Goal: Task Accomplishment & Management: Manage account settings

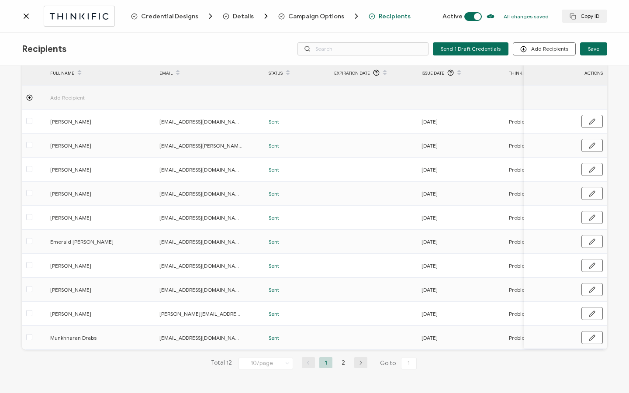
click at [24, 17] on icon at bounding box center [26, 16] width 9 height 9
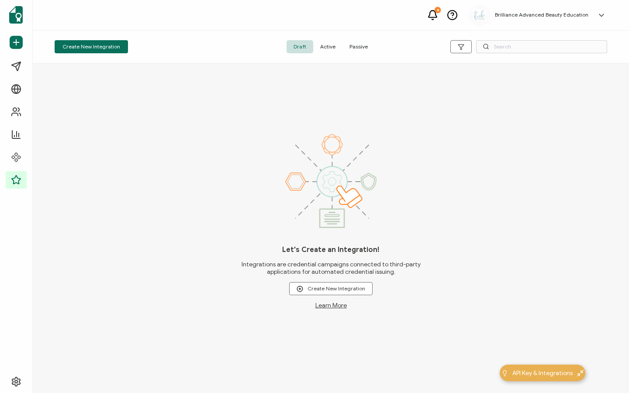
click at [334, 45] on span "Active" at bounding box center [327, 46] width 29 height 13
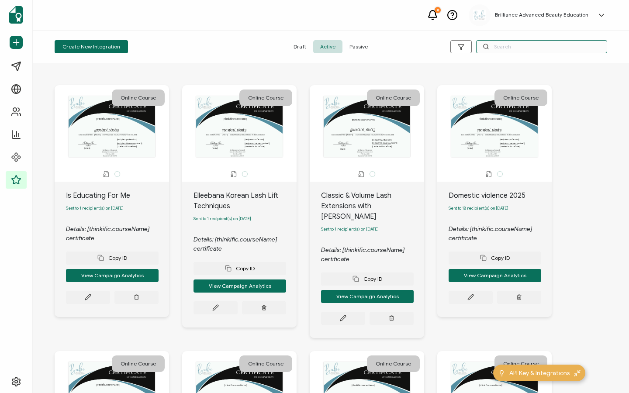
click at [498, 49] on input "text" at bounding box center [541, 46] width 131 height 13
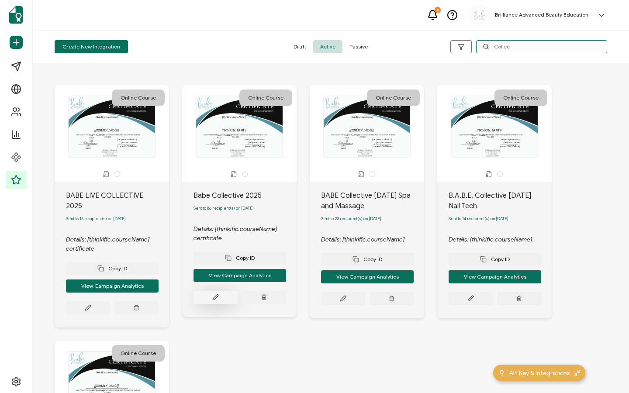
type input "Collec"
click at [211, 301] on button at bounding box center [216, 297] width 44 height 13
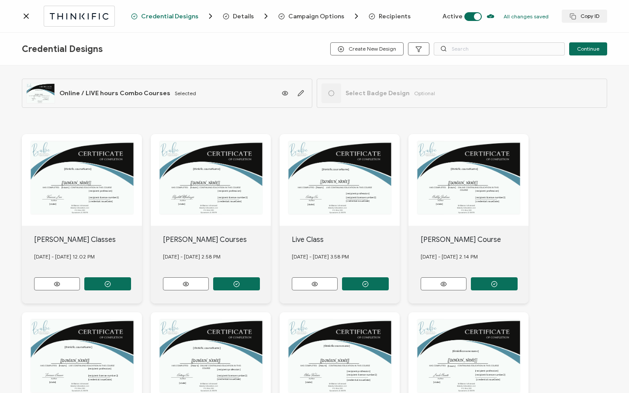
click at [388, 18] on span "Recipients" at bounding box center [395, 16] width 32 height 7
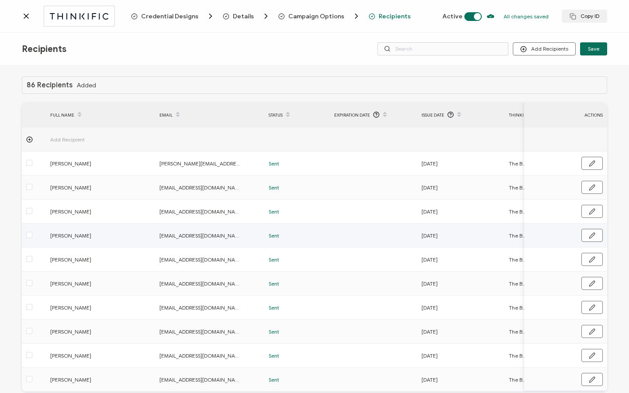
scroll to position [44, 0]
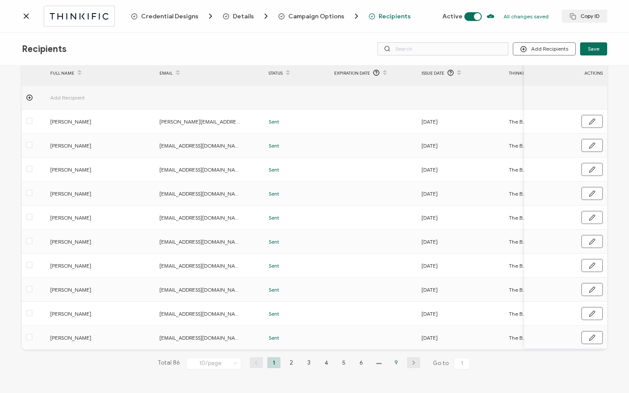
click at [393, 364] on li "9" at bounding box center [396, 362] width 13 height 11
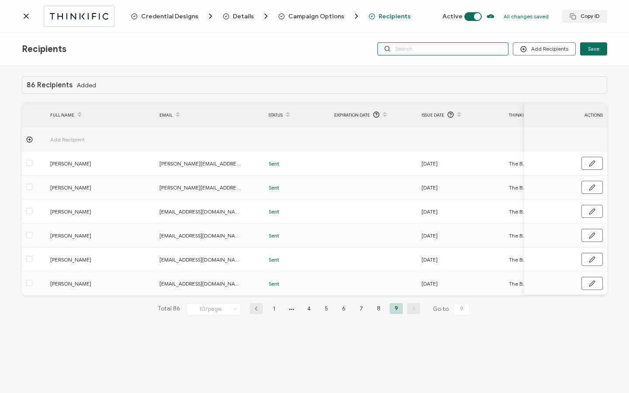
click at [421, 49] on input "text" at bounding box center [443, 48] width 131 height 13
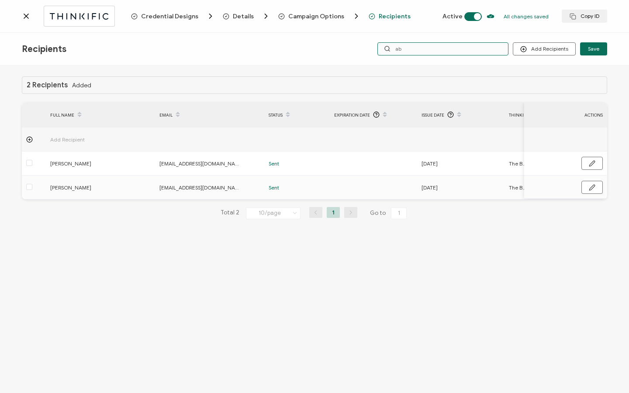
type input "ab"
click at [28, 16] on icon at bounding box center [26, 16] width 9 height 9
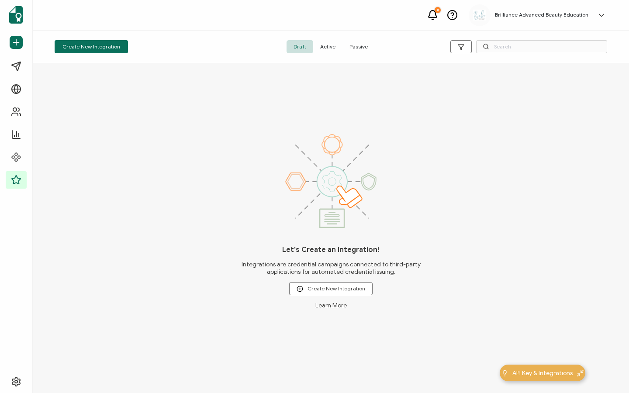
click at [327, 48] on span "Active" at bounding box center [327, 46] width 29 height 13
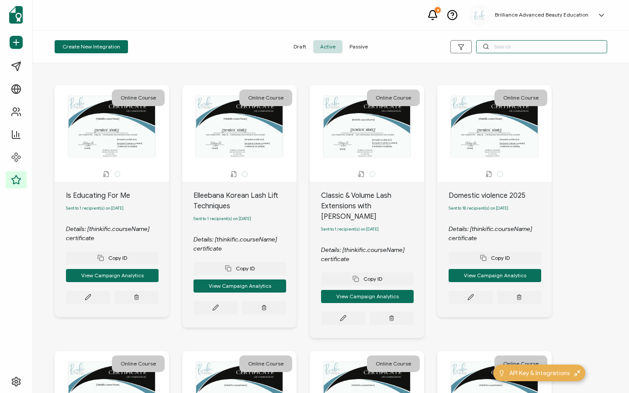
click at [504, 49] on input "text" at bounding box center [541, 46] width 131 height 13
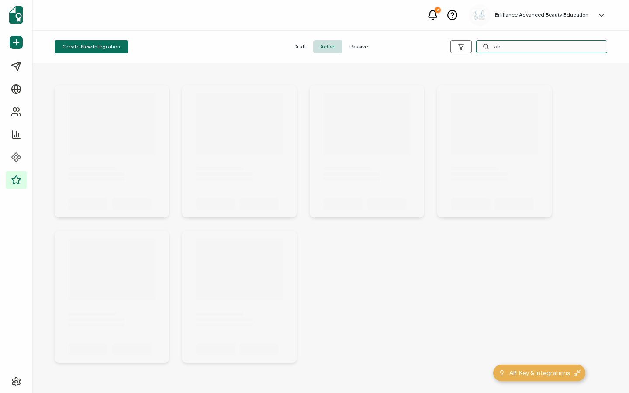
type input "a"
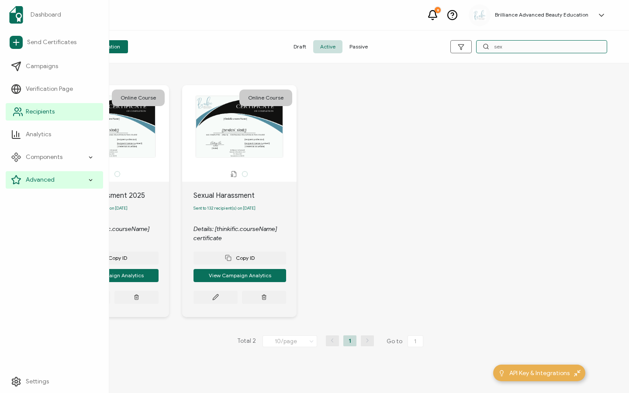
type input "sex"
click at [48, 114] on span "Recipients" at bounding box center [40, 111] width 29 height 9
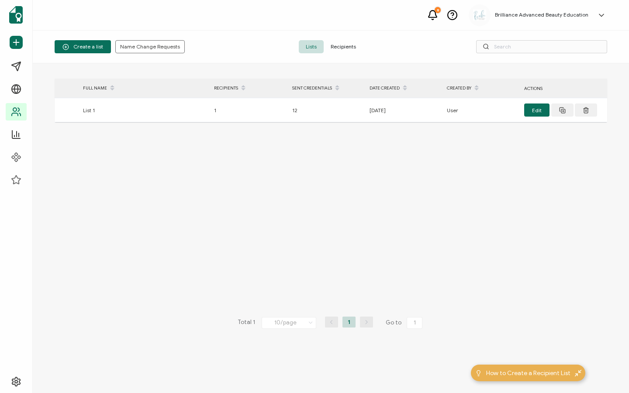
click at [352, 49] on span "Recipients" at bounding box center [343, 46] width 39 height 13
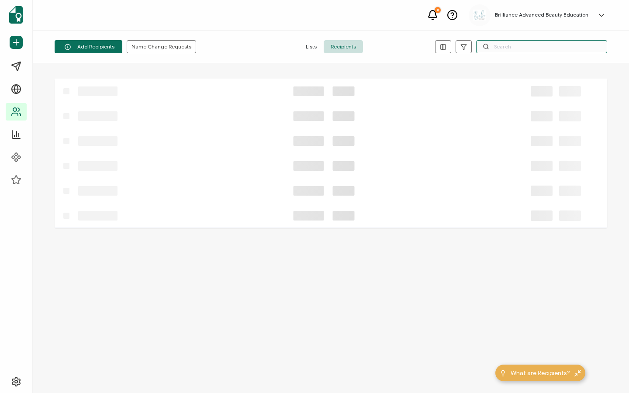
click at [538, 44] on input "text" at bounding box center [541, 46] width 131 height 13
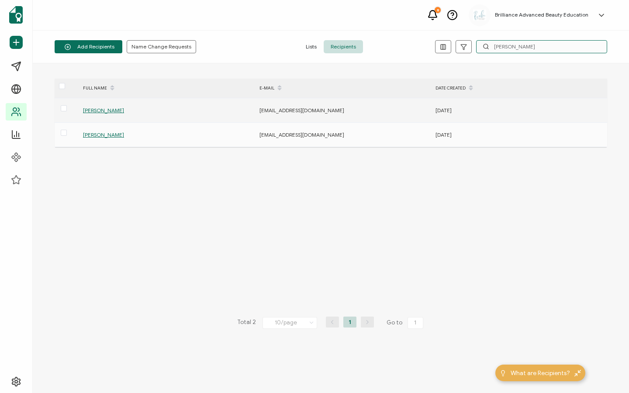
type input "[PERSON_NAME]"
click at [97, 111] on span "[PERSON_NAME]" at bounding box center [103, 110] width 41 height 7
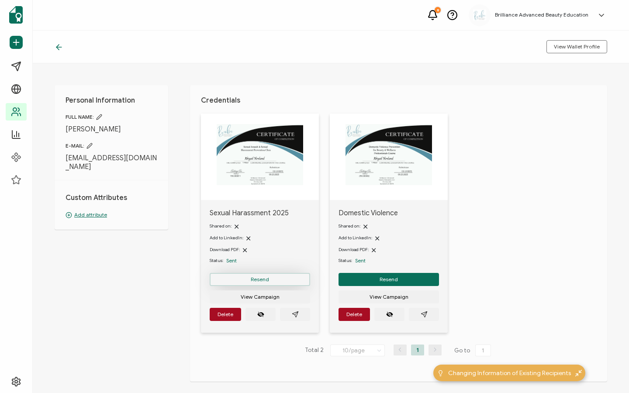
click at [289, 281] on button "Resend" at bounding box center [260, 279] width 101 height 13
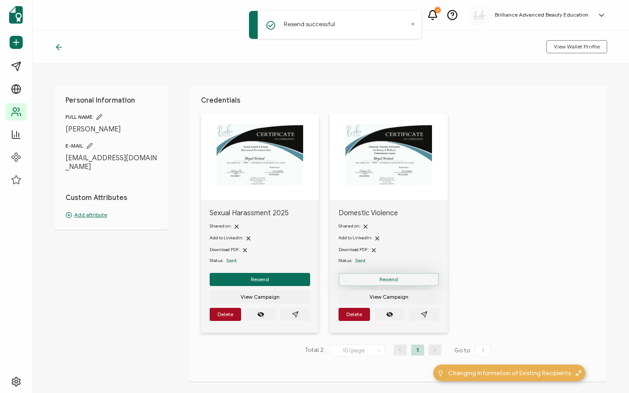
click at [399, 276] on button "Resend" at bounding box center [389, 279] width 101 height 13
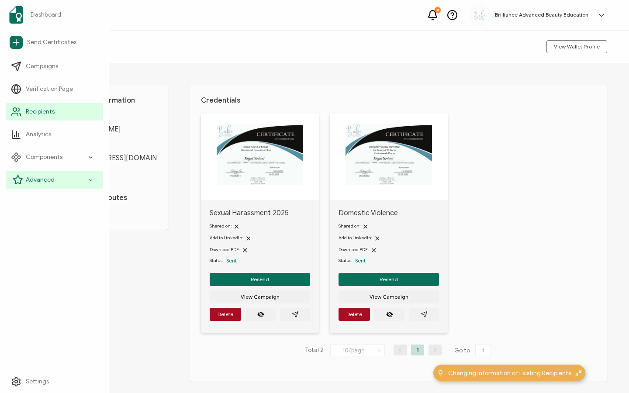
click at [35, 186] on div "Advanced" at bounding box center [54, 179] width 97 height 17
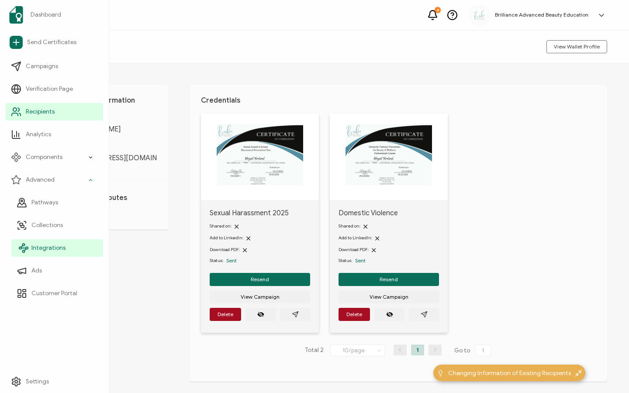
click at [39, 249] on span "Integrations" at bounding box center [48, 248] width 34 height 9
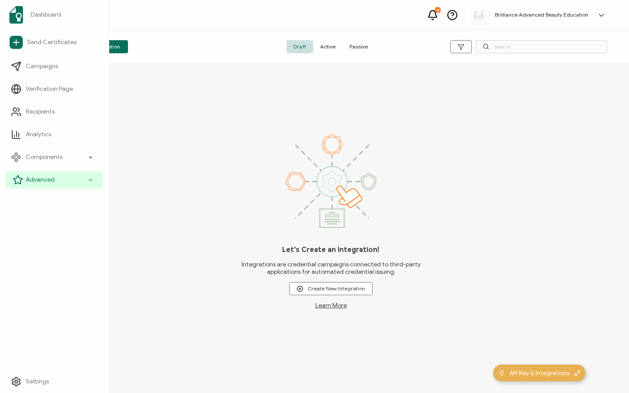
click at [29, 180] on span "Advanced" at bounding box center [40, 180] width 29 height 9
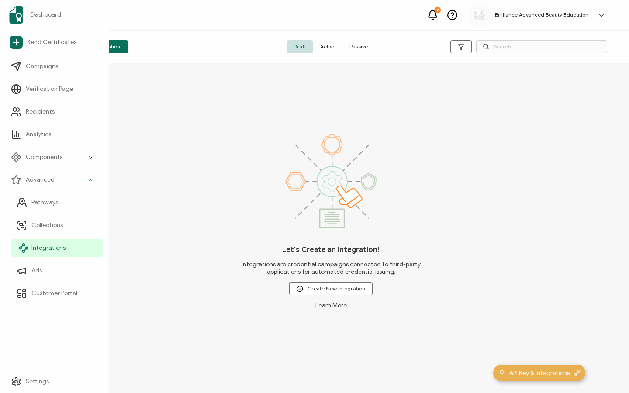
click at [49, 250] on span "Integrations" at bounding box center [48, 248] width 34 height 9
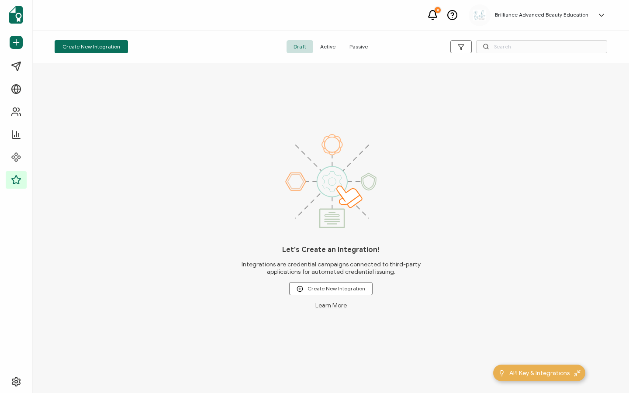
click at [326, 43] on span "Active" at bounding box center [327, 46] width 29 height 13
